Goal: Navigation & Orientation: Find specific page/section

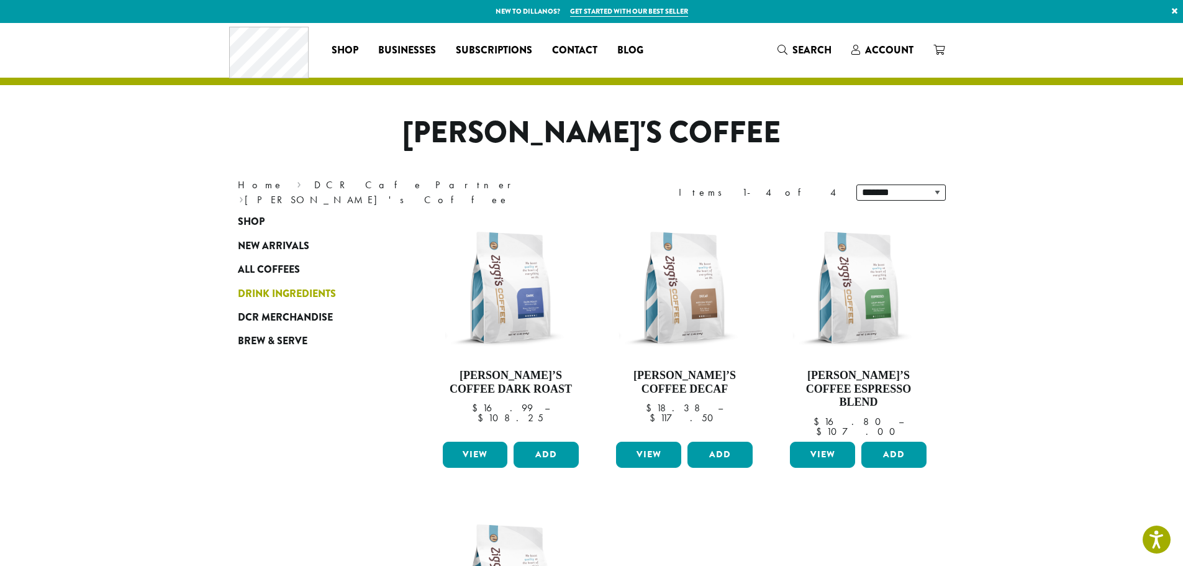
click at [294, 245] on span "New Arrivals" at bounding box center [273, 247] width 71 height 16
click at [304, 290] on span "Drink Ingredients" at bounding box center [287, 294] width 98 height 16
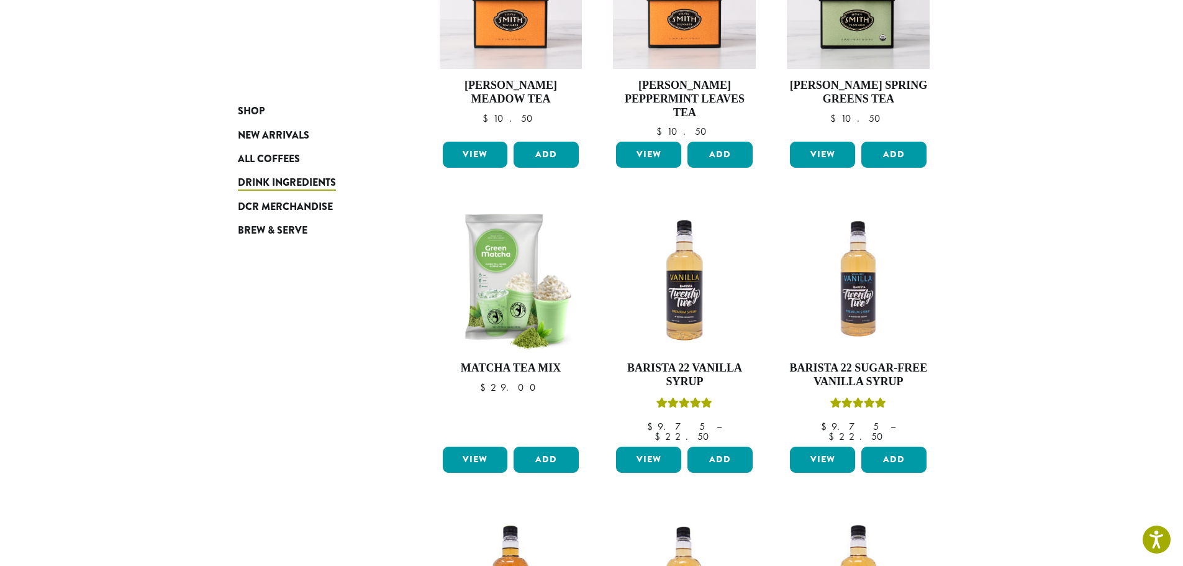
scroll to position [994, 0]
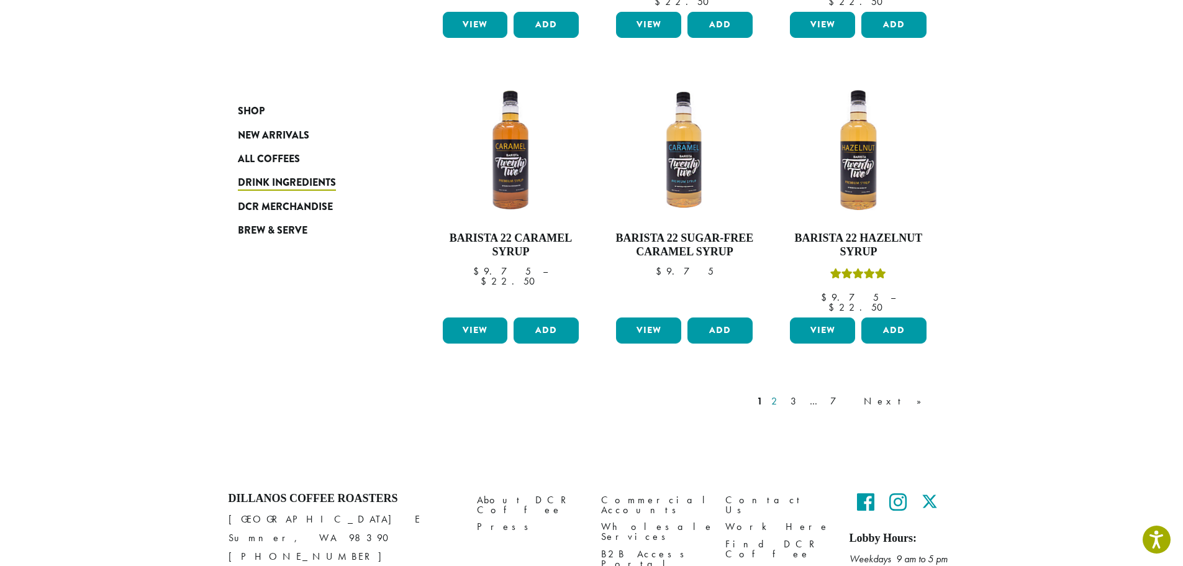
click at [785, 394] on link "2" at bounding box center [777, 401] width 16 height 15
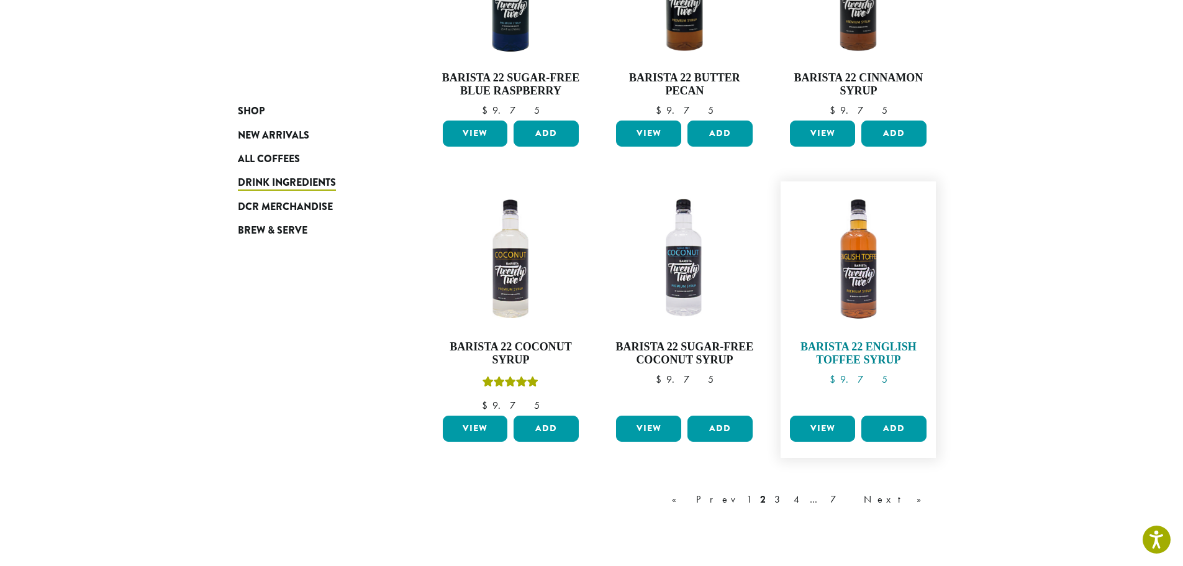
scroll to position [1052, 0]
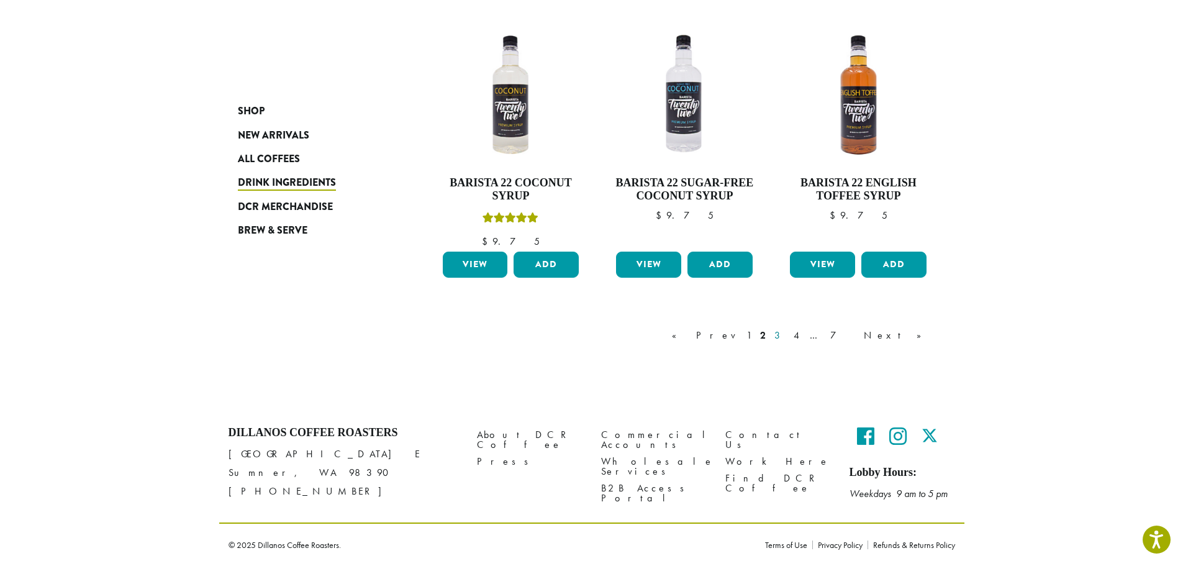
click at [788, 335] on link "3" at bounding box center [780, 335] width 16 height 15
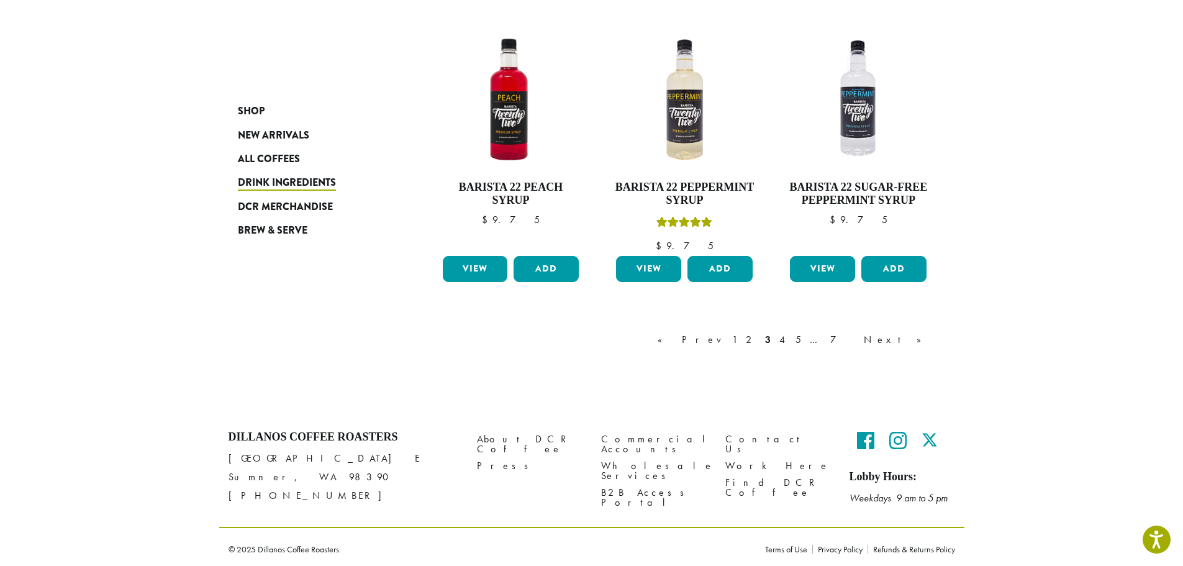
scroll to position [1026, 0]
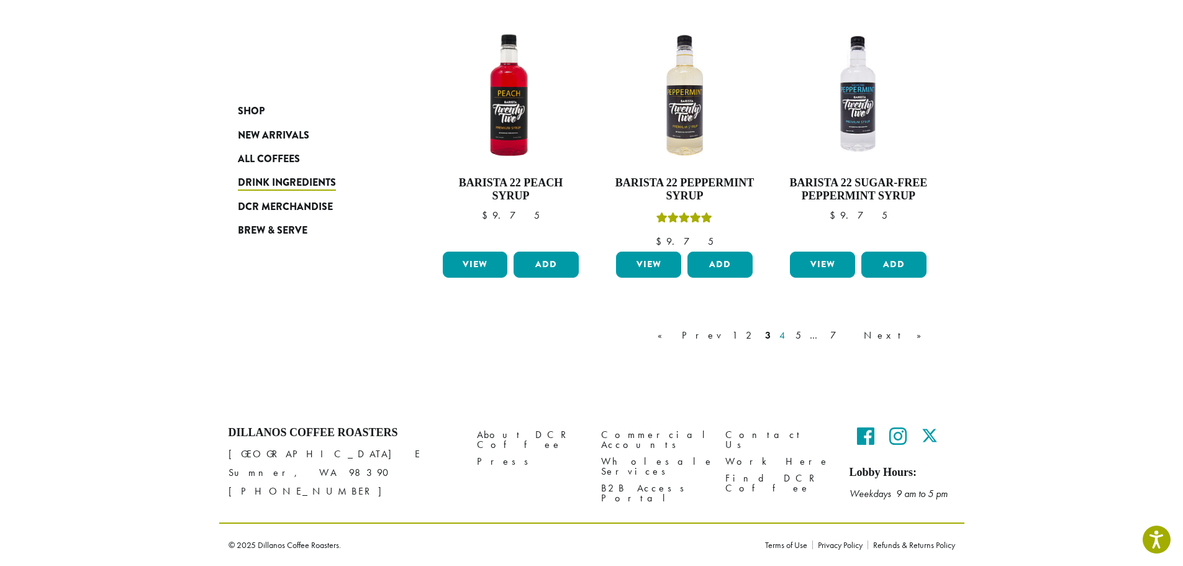
click at [790, 334] on link "4" at bounding box center [783, 335] width 12 height 15
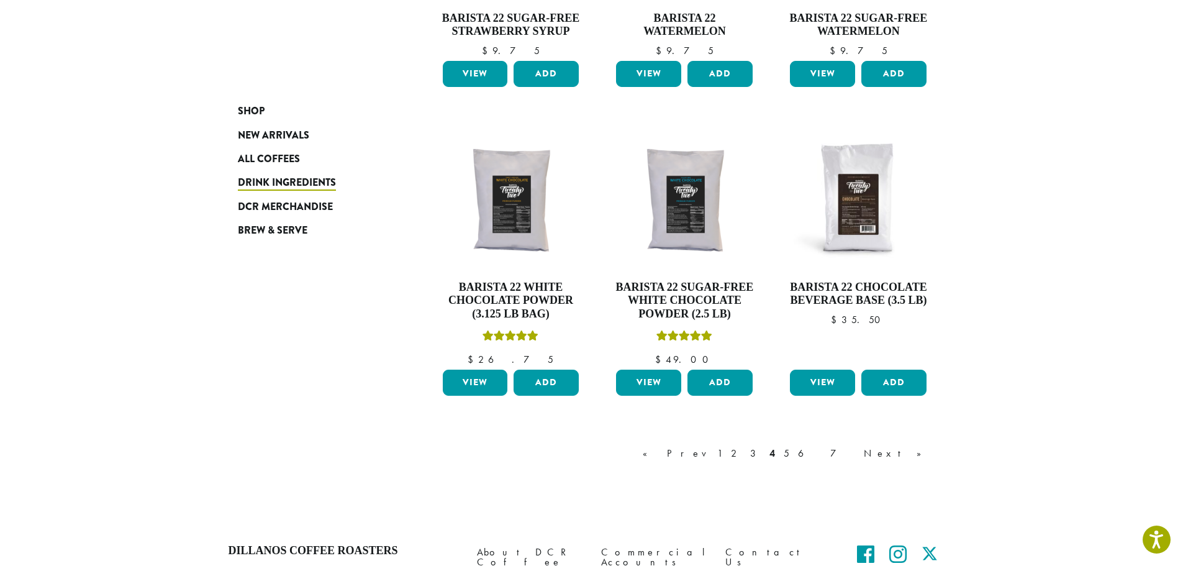
scroll to position [1040, 0]
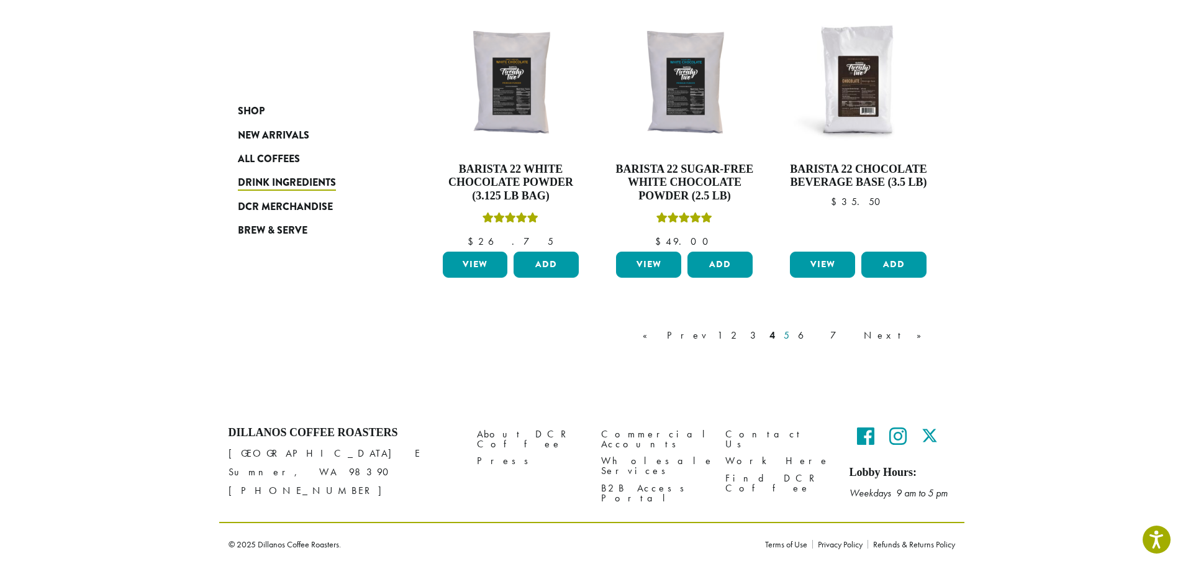
click at [792, 337] on link "5" at bounding box center [787, 335] width 11 height 15
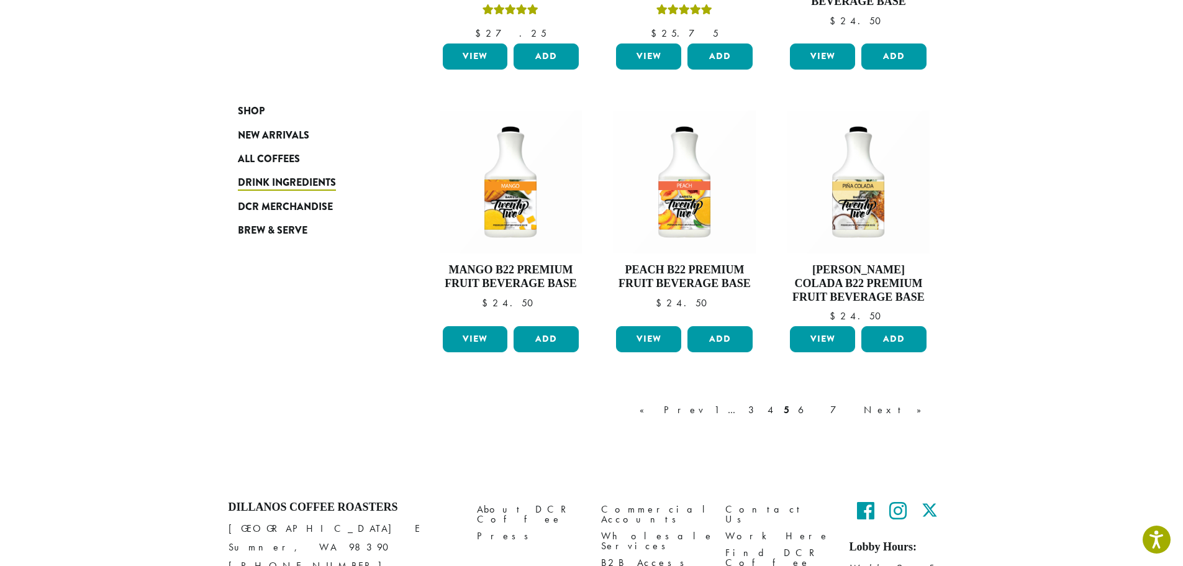
scroll to position [1079, 0]
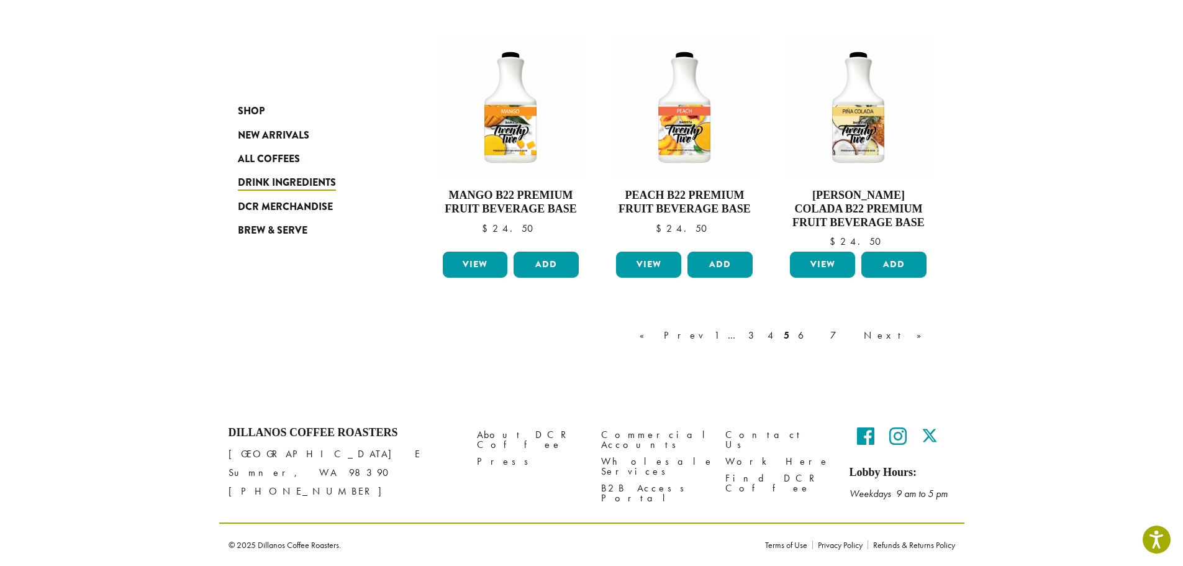
click at [824, 334] on link "6" at bounding box center [810, 335] width 29 height 15
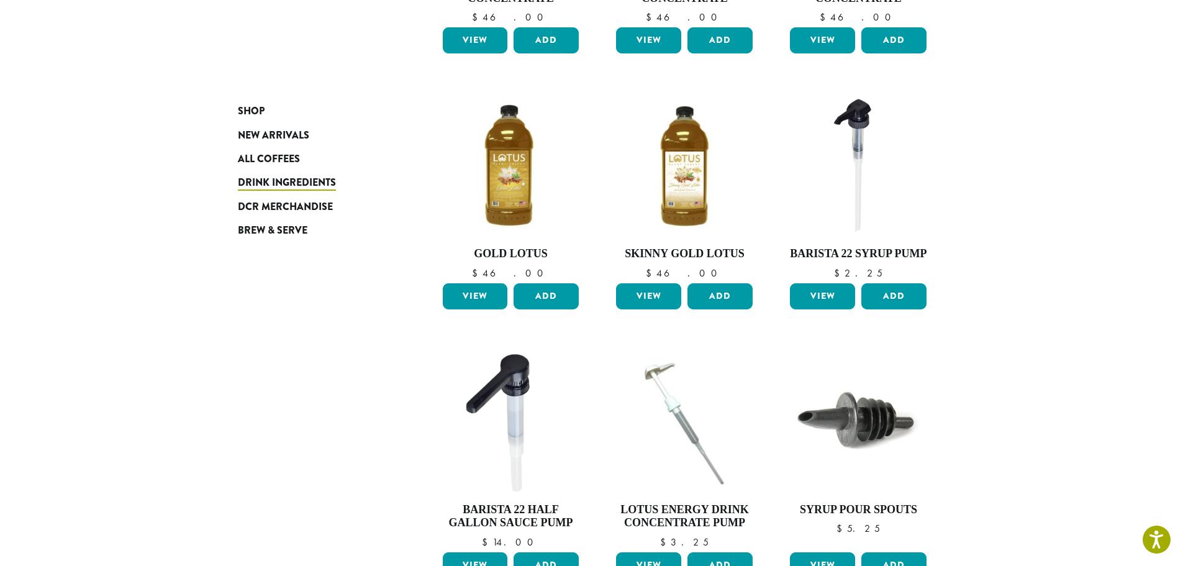
scroll to position [946, 0]
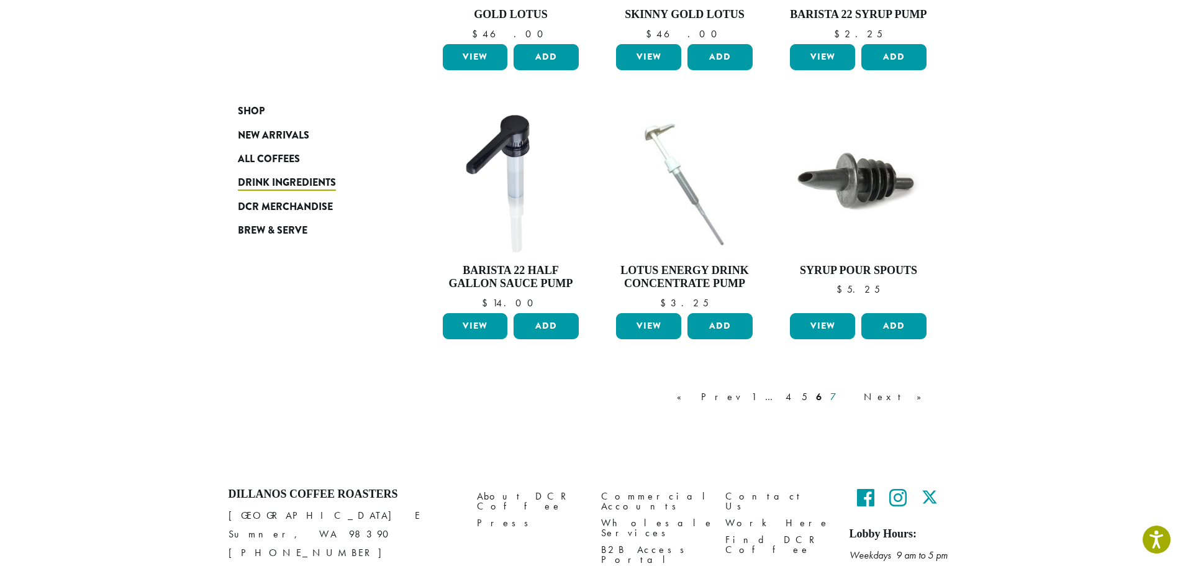
click at [858, 390] on link "7" at bounding box center [843, 397] width 30 height 15
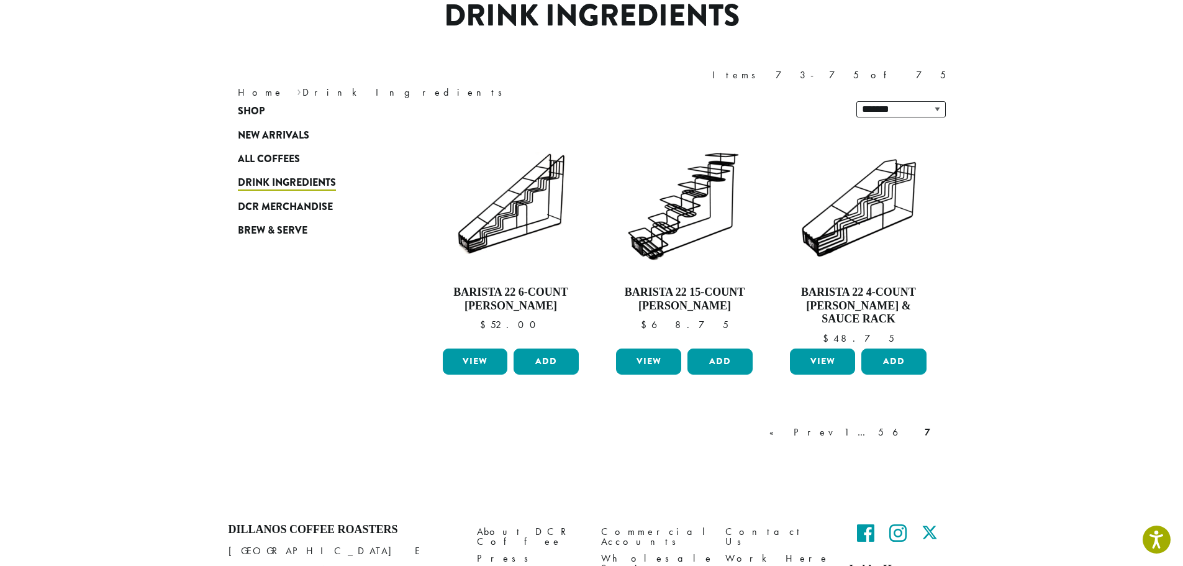
scroll to position [166, 0]
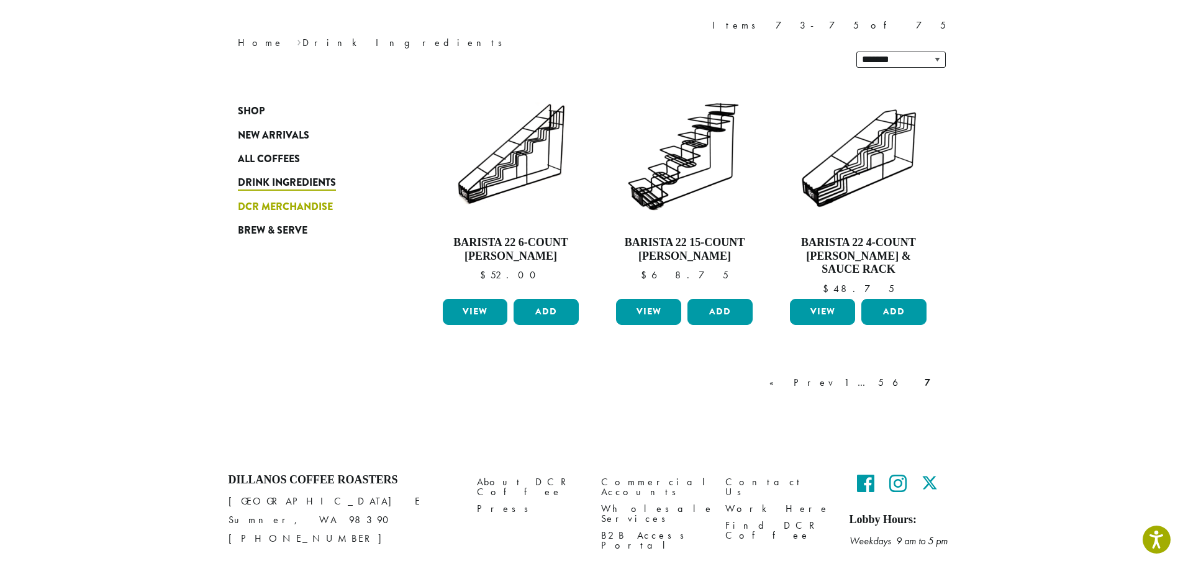
click at [274, 206] on span "DCR Merchandise" at bounding box center [285, 207] width 95 height 16
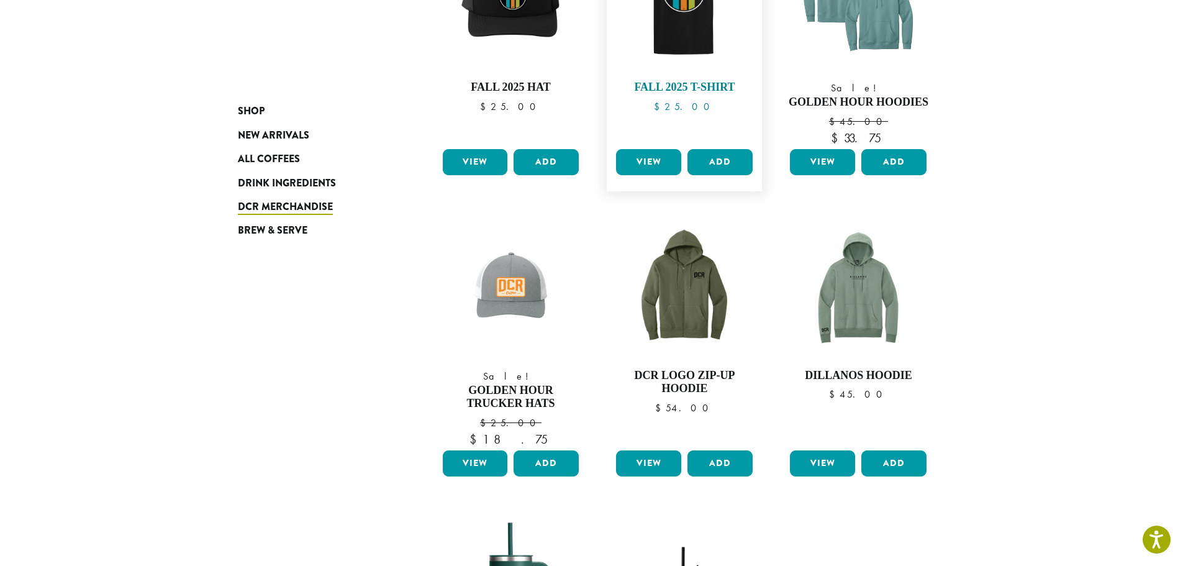
scroll to position [497, 0]
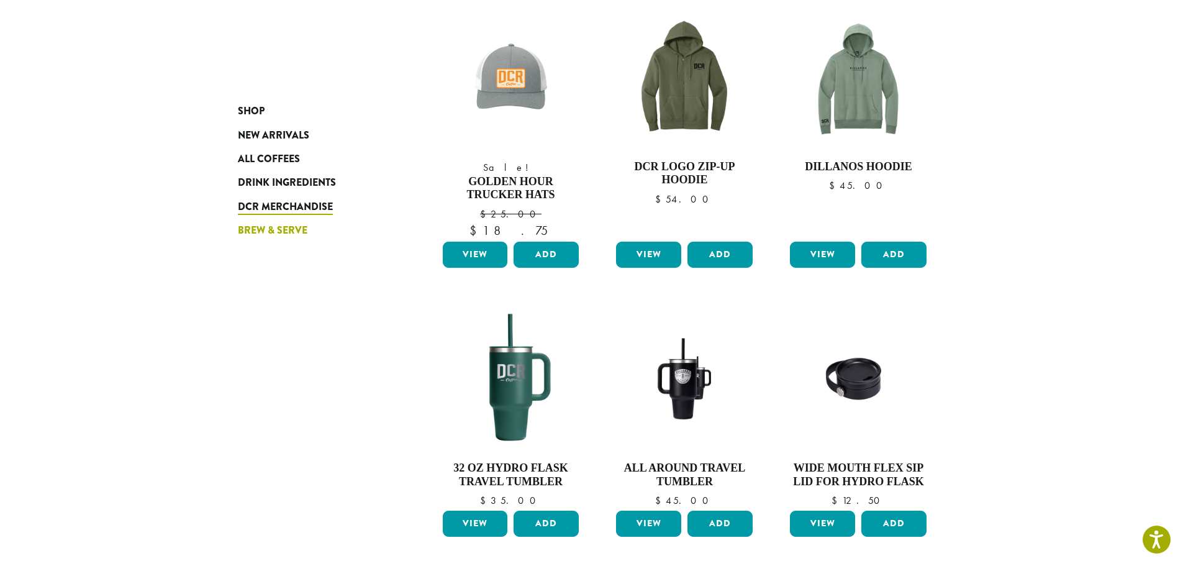
click at [263, 230] on span "Brew & Serve" at bounding box center [273, 231] width 70 height 16
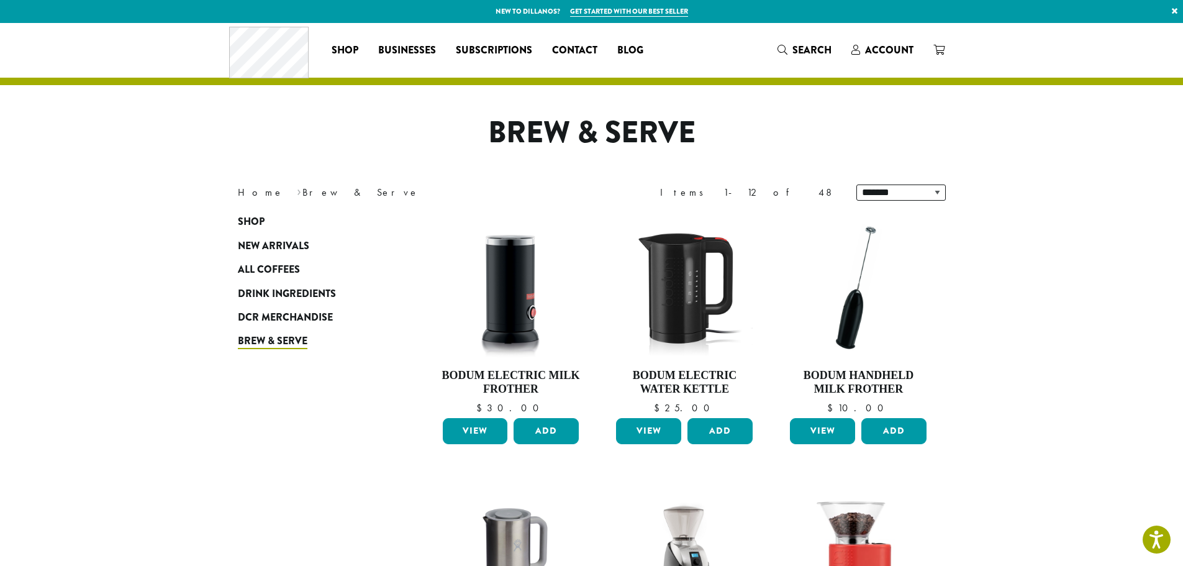
scroll to position [429, 0]
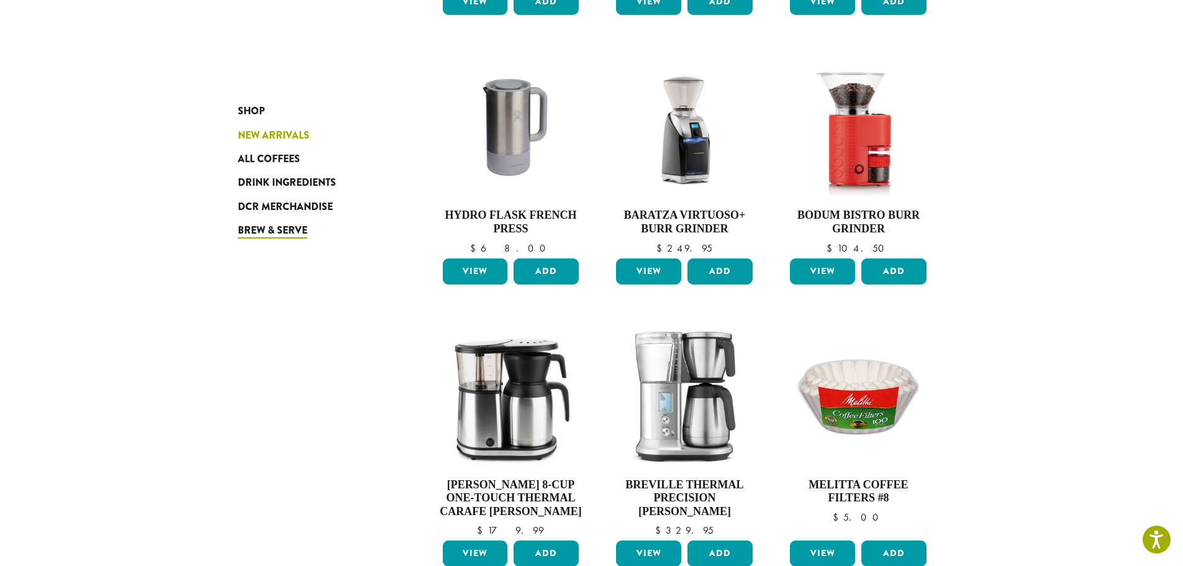
click at [255, 130] on span "New Arrivals" at bounding box center [273, 136] width 71 height 16
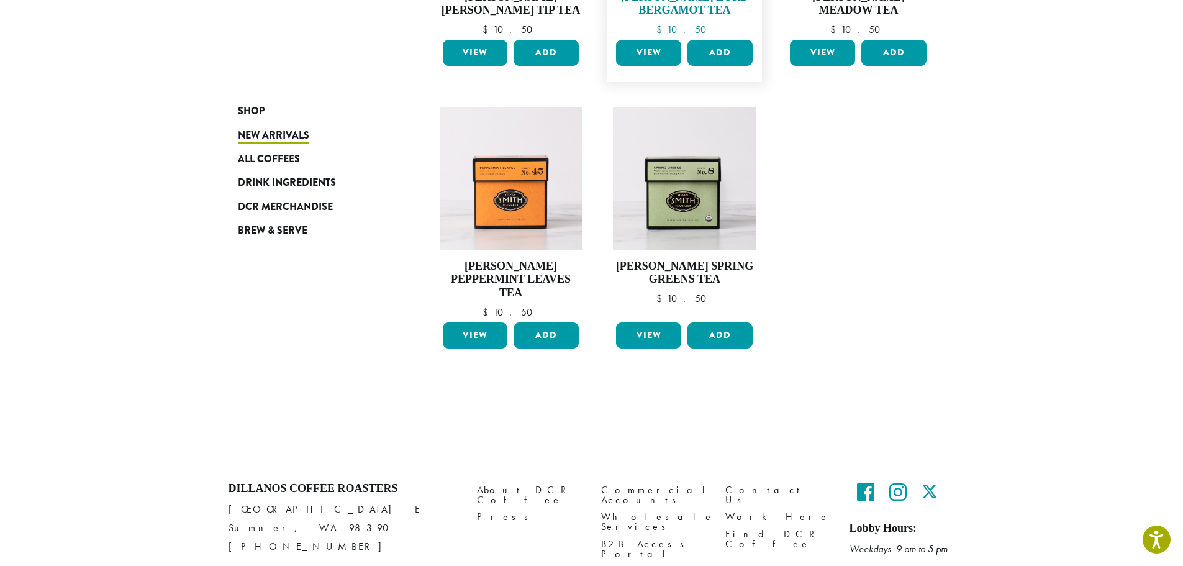
scroll to position [538, 0]
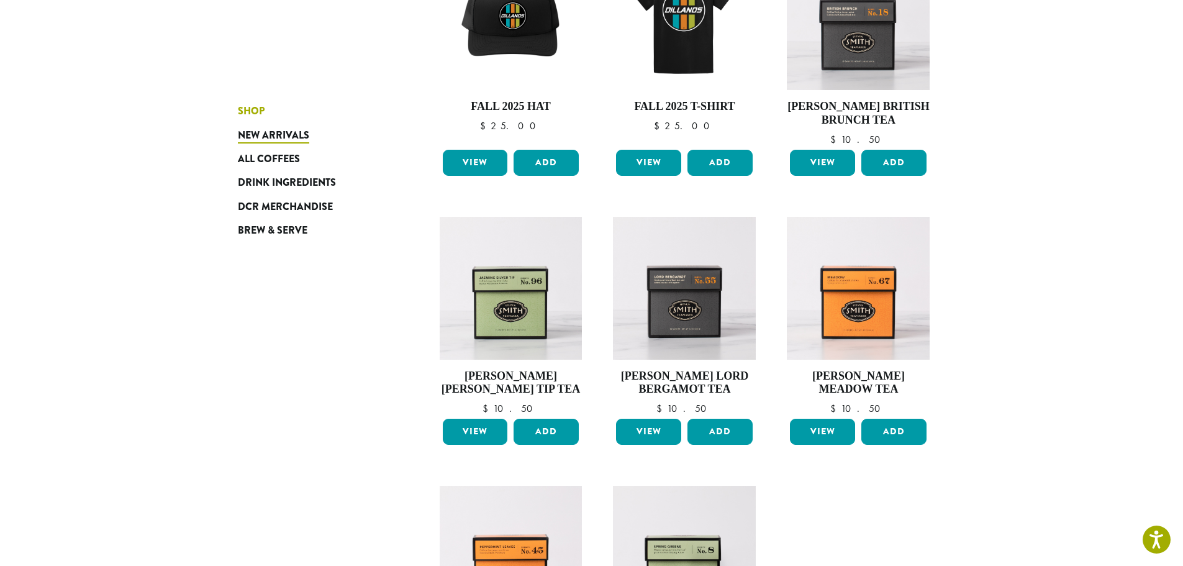
click at [248, 108] on span "Shop" at bounding box center [251, 112] width 27 height 16
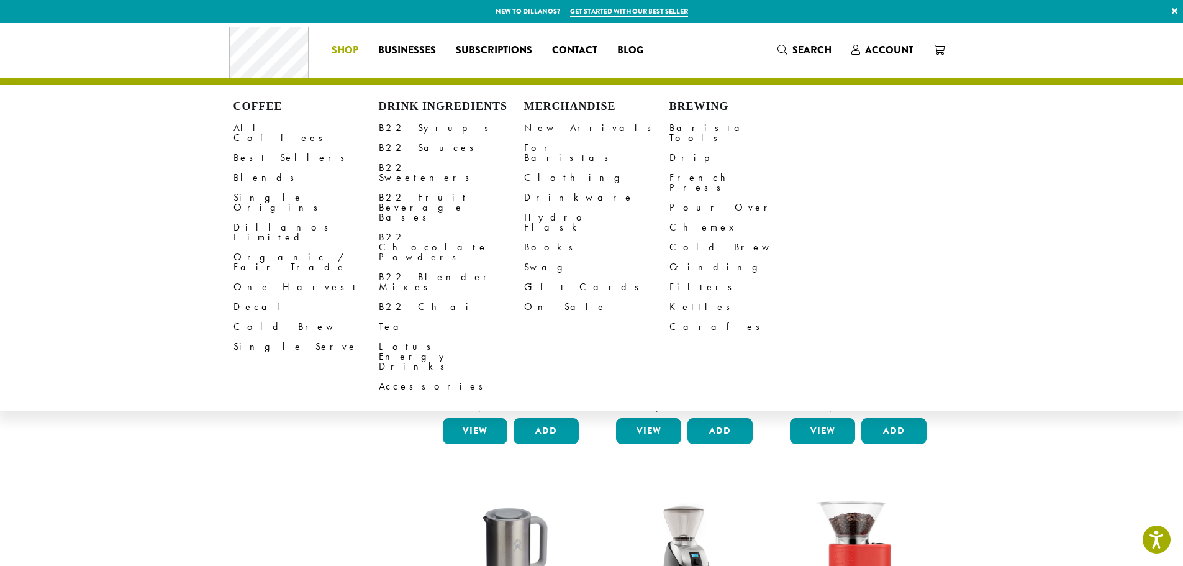
click at [344, 50] on span "Shop" at bounding box center [345, 51] width 27 height 16
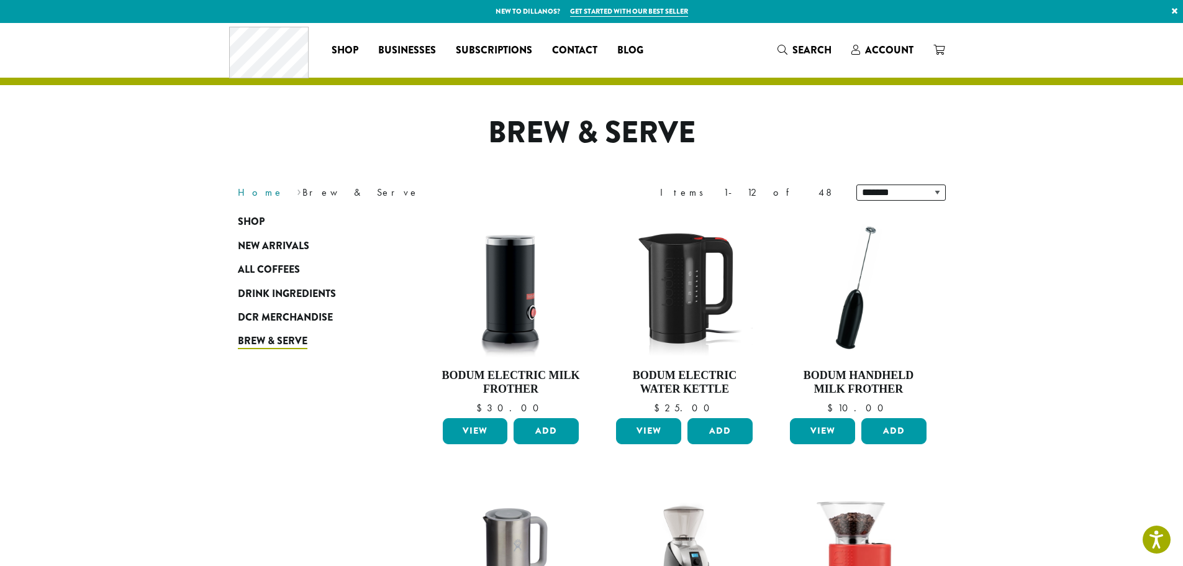
click at [250, 195] on link "Home" at bounding box center [261, 192] width 46 height 13
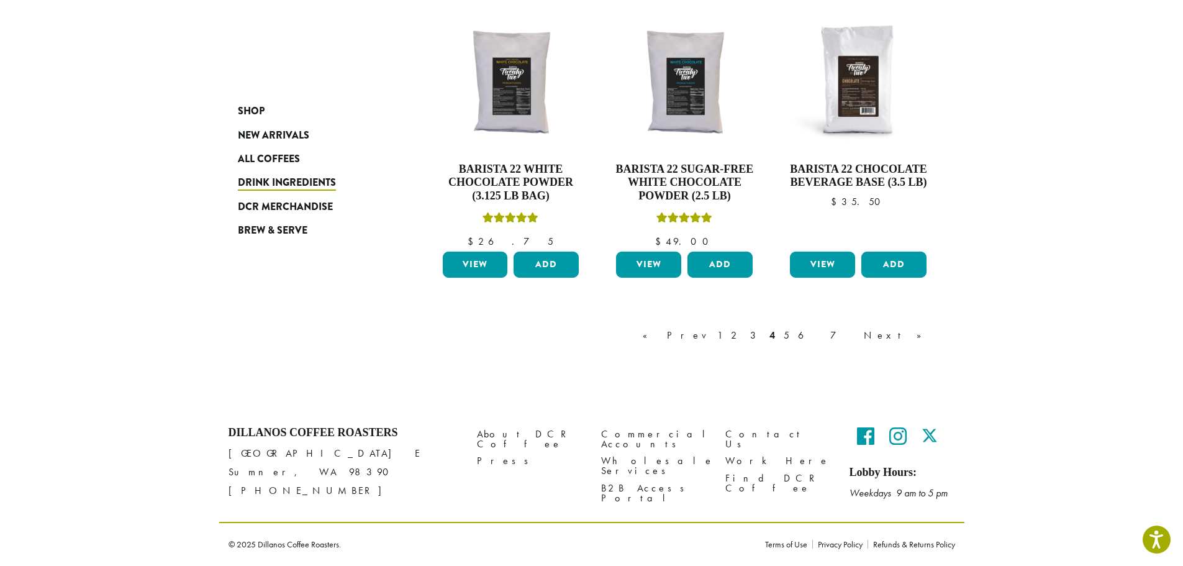
scroll to position [1026, 0]
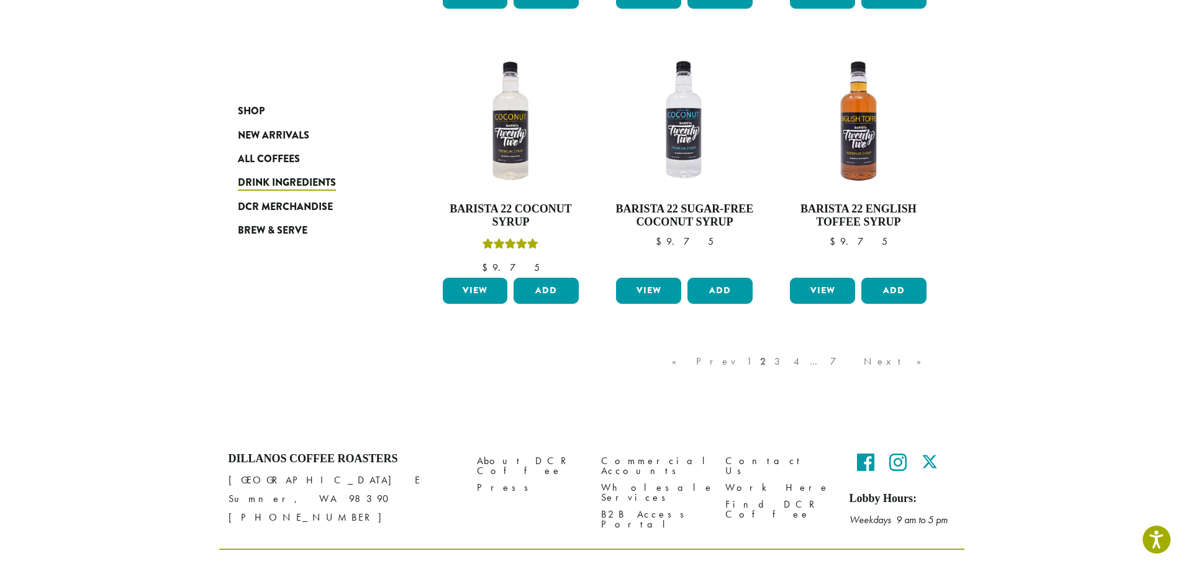
scroll to position [994, 0]
